Goal: Task Accomplishment & Management: Use online tool/utility

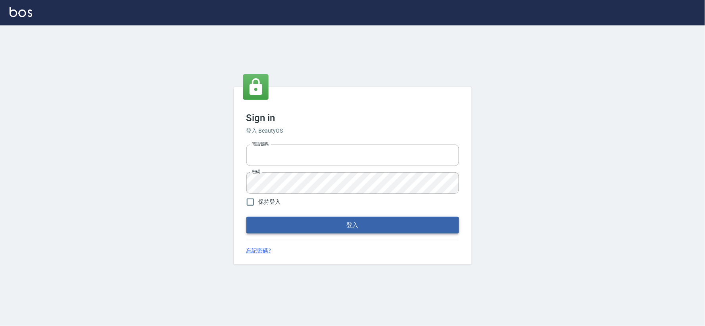
type input "034258365"
click at [316, 232] on button "登入" at bounding box center [353, 225] width 213 height 17
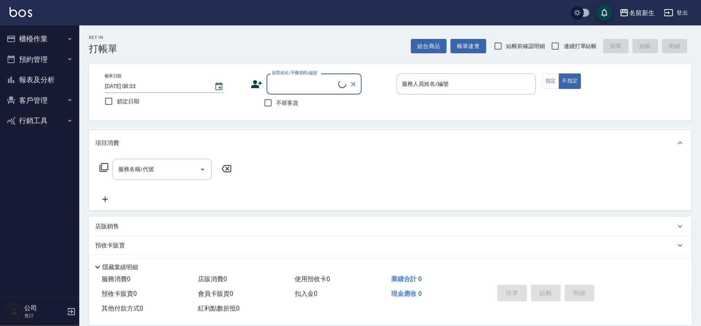
click at [47, 44] on button "櫃檯作業" at bounding box center [39, 39] width 73 height 21
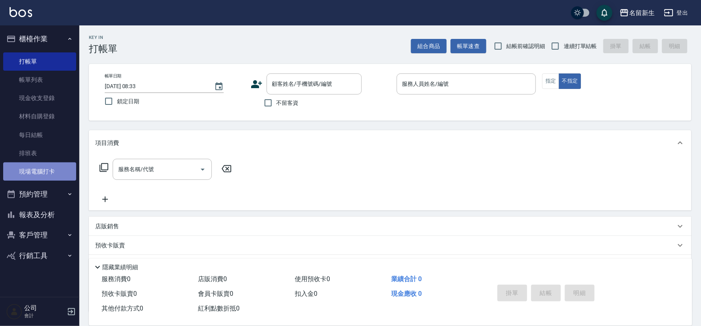
click at [58, 175] on link "現場電腦打卡" at bounding box center [39, 171] width 73 height 18
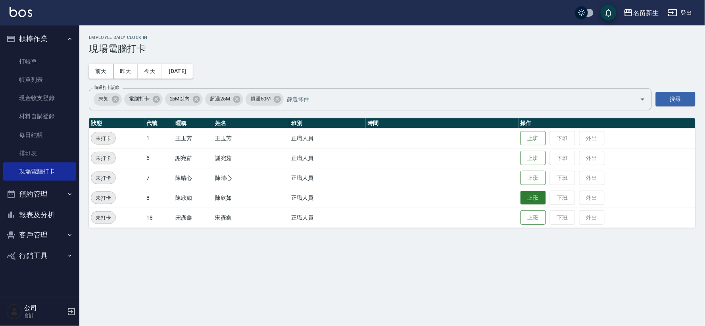
click at [524, 197] on button "上班" at bounding box center [533, 198] width 25 height 14
